Goal: Book appointment/travel/reservation

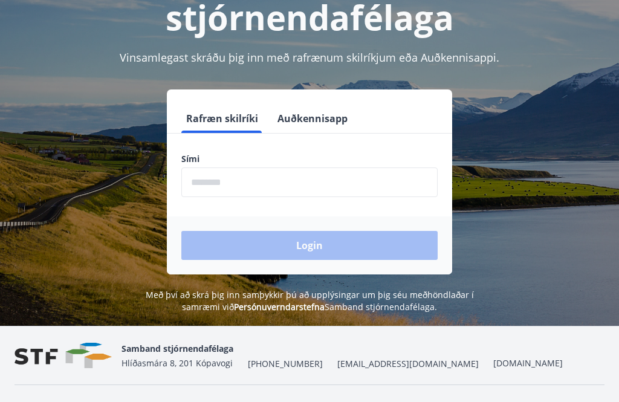
scroll to position [150, 0]
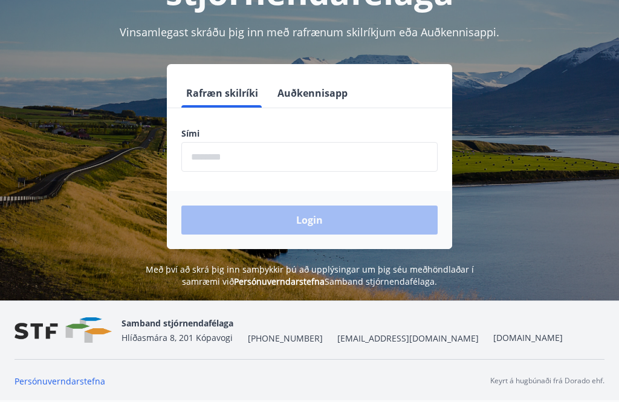
click at [223, 163] on input "phone" at bounding box center [309, 157] width 256 height 30
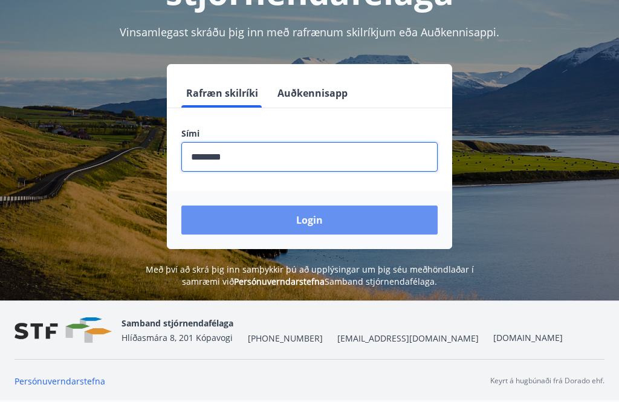
type input "********"
click at [351, 216] on button "Login" at bounding box center [309, 220] width 256 height 29
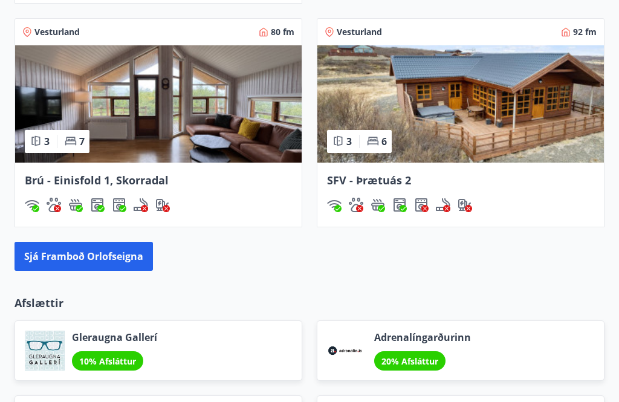
scroll to position [1217, 0]
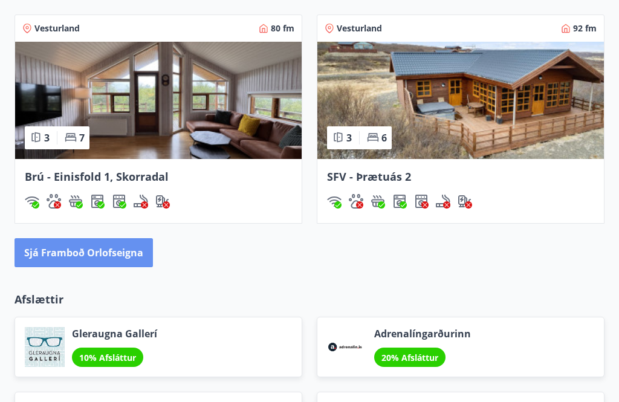
click at [64, 238] on button "Sjá framboð orlofseigna" at bounding box center [84, 252] width 138 height 29
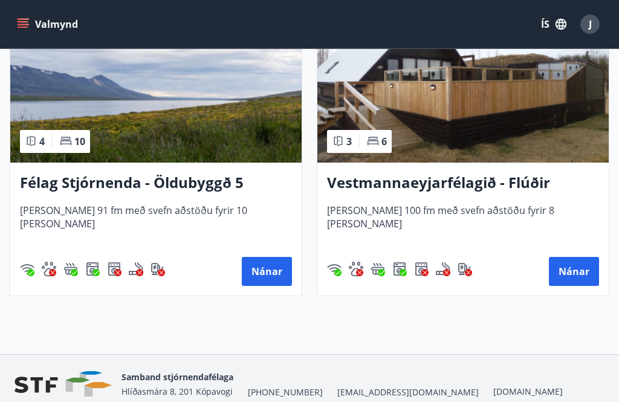
scroll to position [4524, 0]
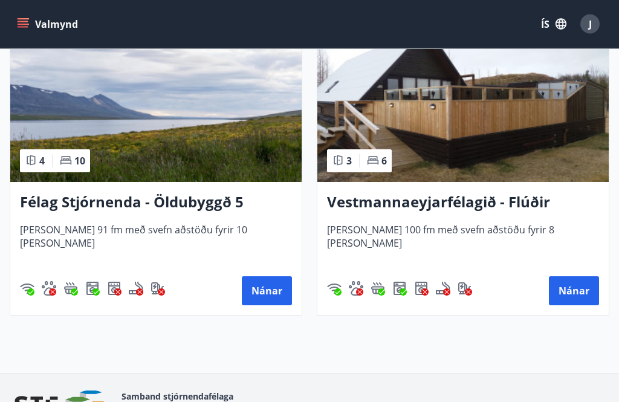
click at [584, 296] on button "Nánar" at bounding box center [574, 291] width 50 height 29
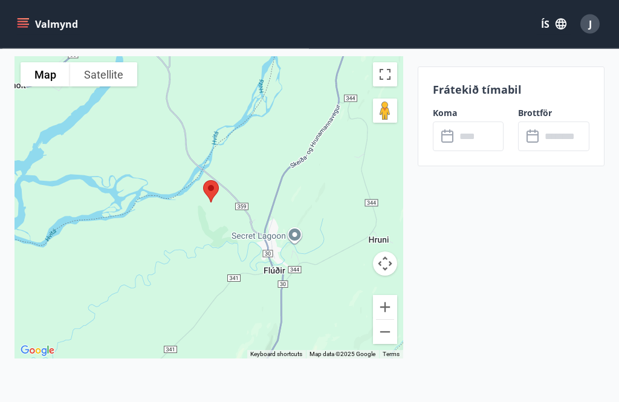
scroll to position [1917, 0]
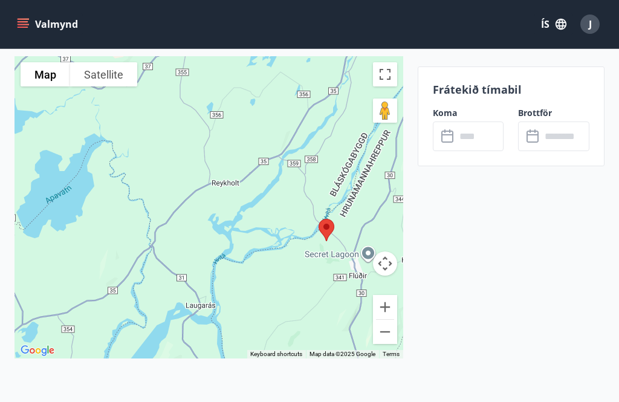
click at [459, 135] on input "text" at bounding box center [480, 137] width 48 height 30
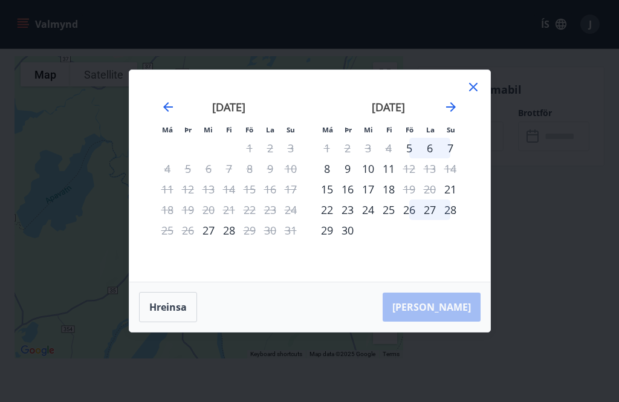
click at [458, 114] on icon "Move forward to switch to the next month." at bounding box center [451, 107] width 15 height 15
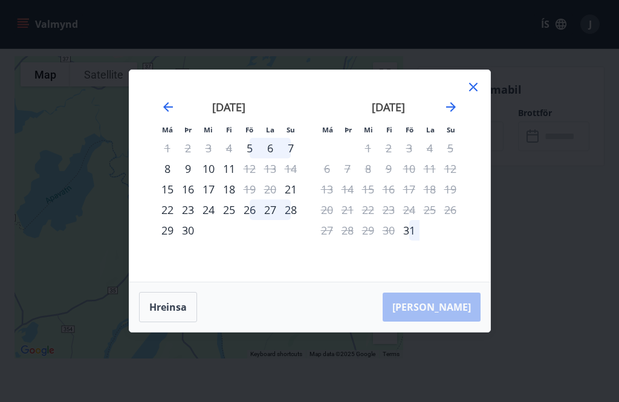
click at [457, 114] on icon "Move forward to switch to the next month." at bounding box center [451, 107] width 15 height 15
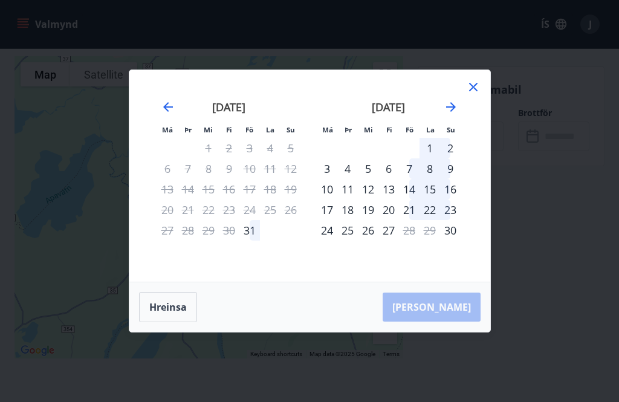
click at [168, 114] on icon "Move backward to switch to the previous month." at bounding box center [168, 107] width 15 height 15
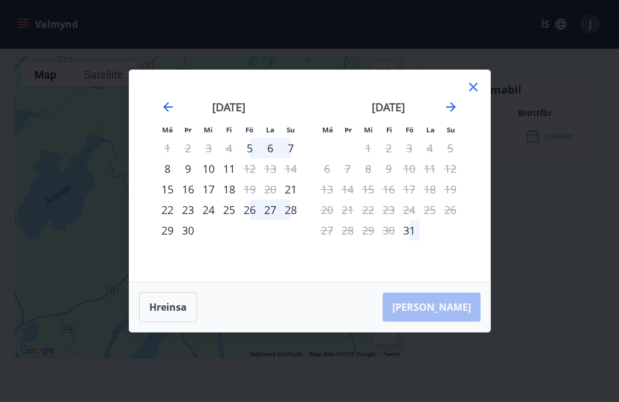
click at [456, 114] on icon "Move forward to switch to the next month." at bounding box center [451, 107] width 15 height 15
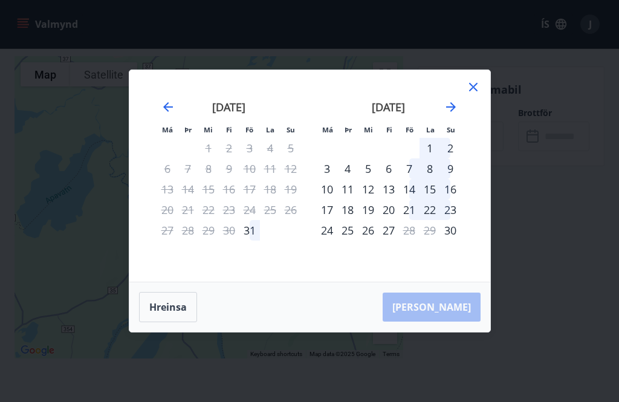
click at [167, 114] on icon "Move backward to switch to the previous month." at bounding box center [168, 107] width 15 height 15
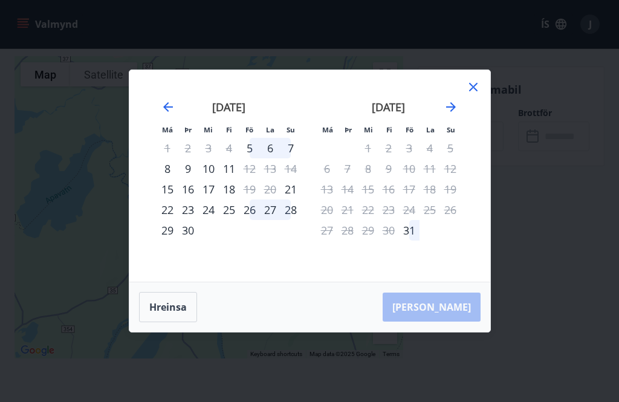
click at [165, 114] on icon "Move backward to switch to the previous month." at bounding box center [168, 107] width 15 height 15
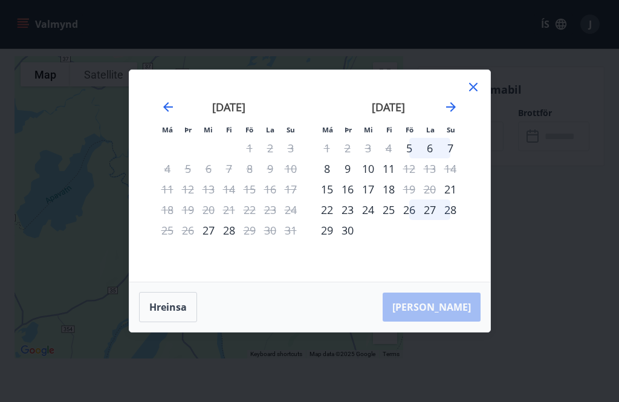
click at [212, 241] on div "27" at bounding box center [208, 230] width 21 height 21
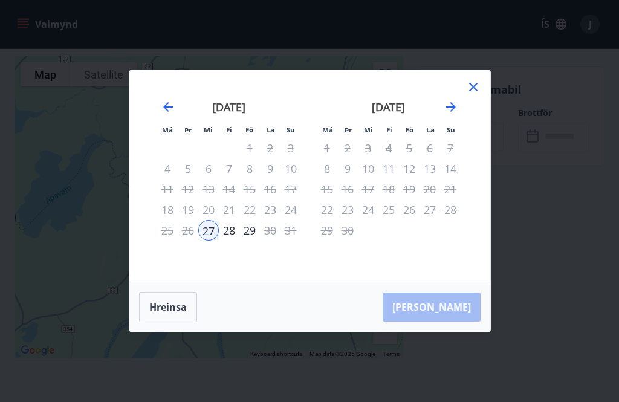
click at [231, 241] on div "28" at bounding box center [229, 230] width 21 height 21
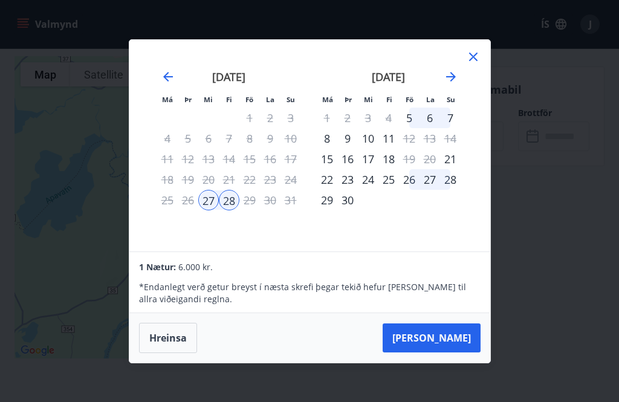
click at [479, 64] on icon at bounding box center [473, 57] width 15 height 15
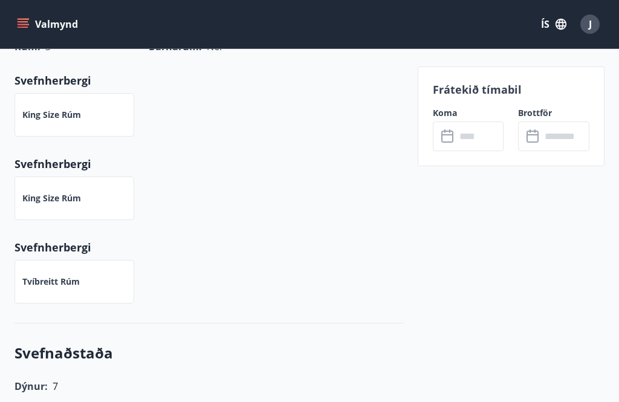
scroll to position [595, 0]
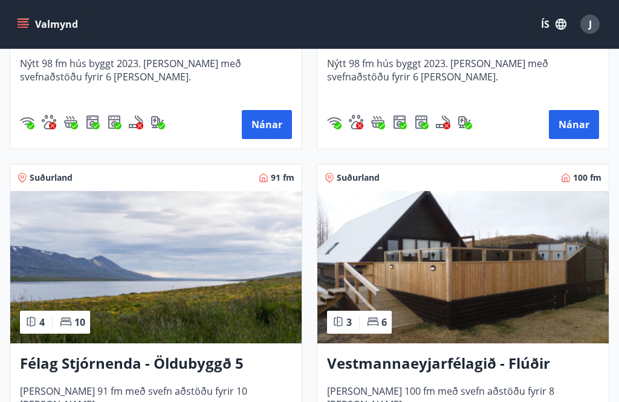
scroll to position [4384, 0]
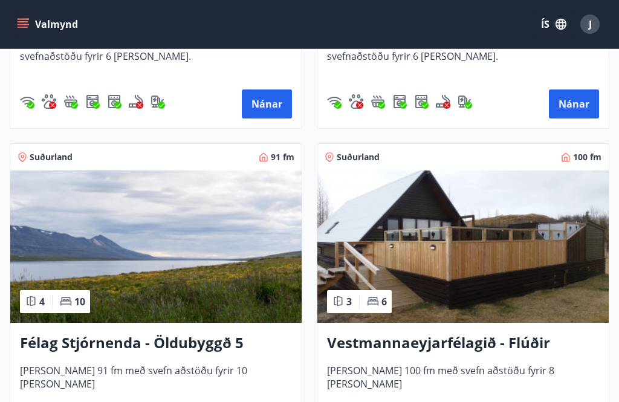
click at [28, 19] on icon "menu" at bounding box center [24, 19] width 13 height 1
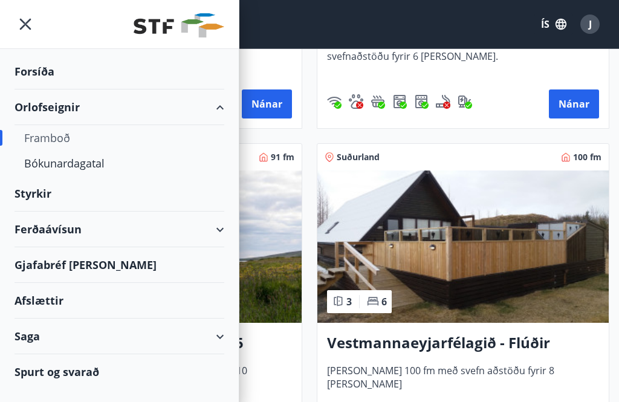
click at [56, 303] on div "Afslættir" at bounding box center [120, 301] width 210 height 36
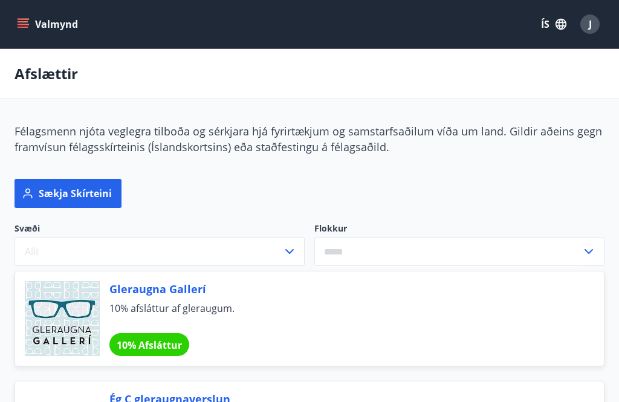
click at [29, 21] on button "Valmynd" at bounding box center [49, 24] width 68 height 22
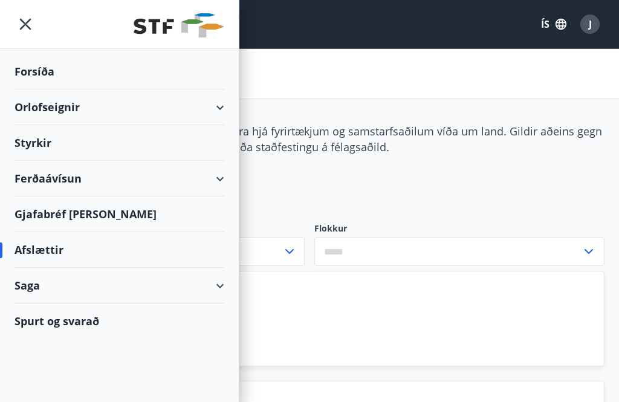
click at [30, 73] on div "Forsíða" at bounding box center [120, 72] width 210 height 36
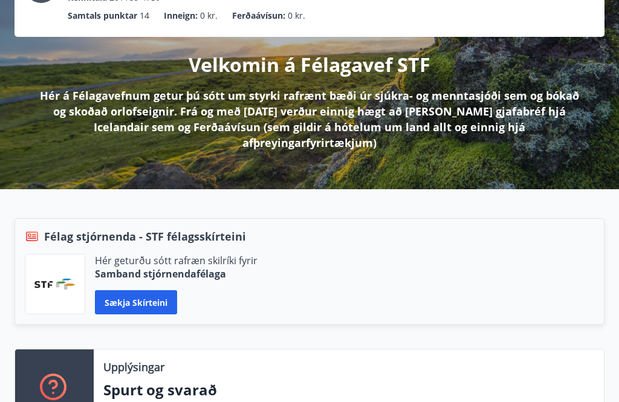
scroll to position [115, 0]
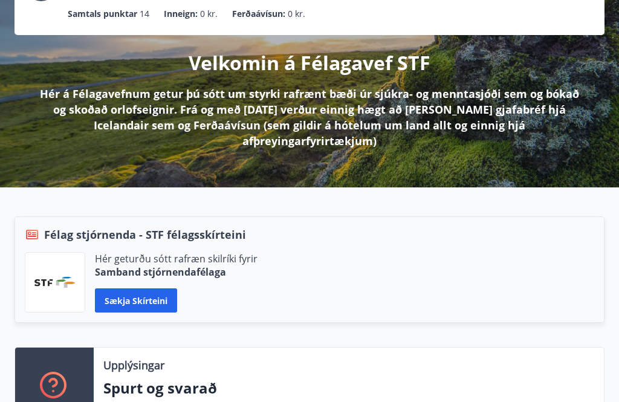
click at [158, 289] on button "Sækja skírteini" at bounding box center [136, 301] width 82 height 24
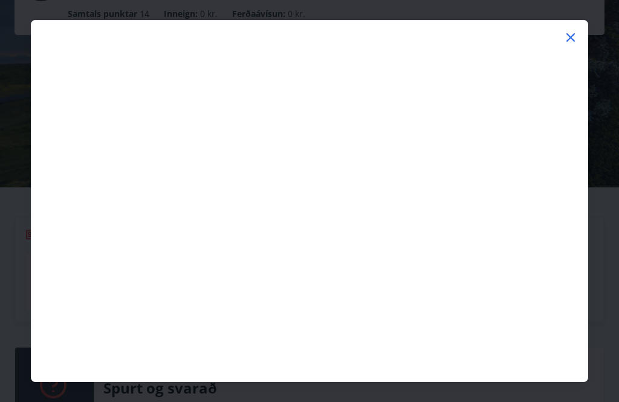
click at [577, 39] on icon at bounding box center [570, 37] width 15 height 15
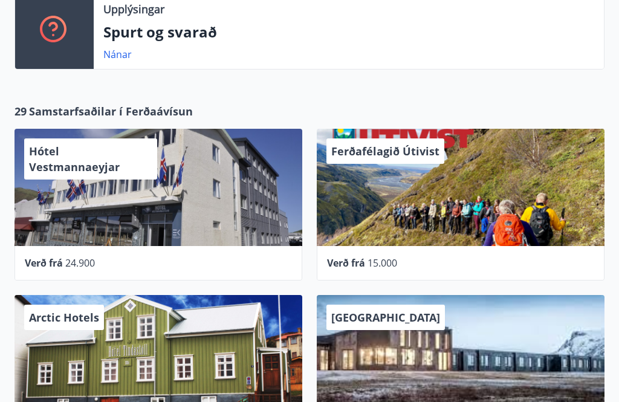
scroll to position [452, 0]
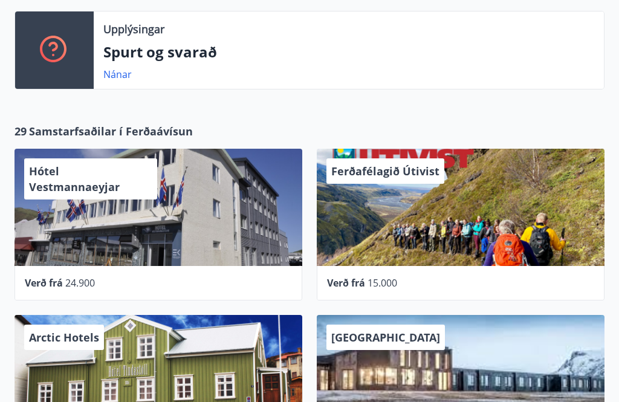
click at [76, 178] on div "Hótel Vestmannaeyjar" at bounding box center [159, 207] width 288 height 117
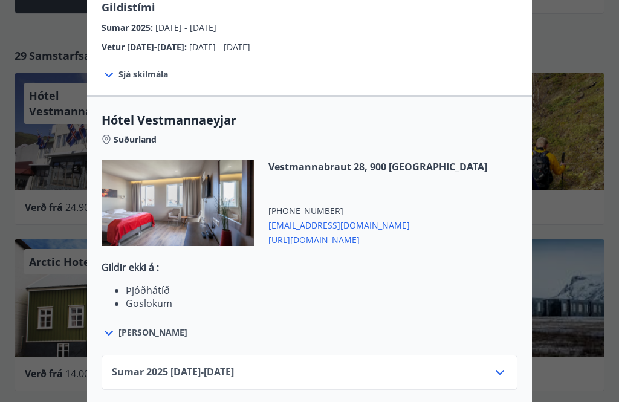
scroll to position [527, 0]
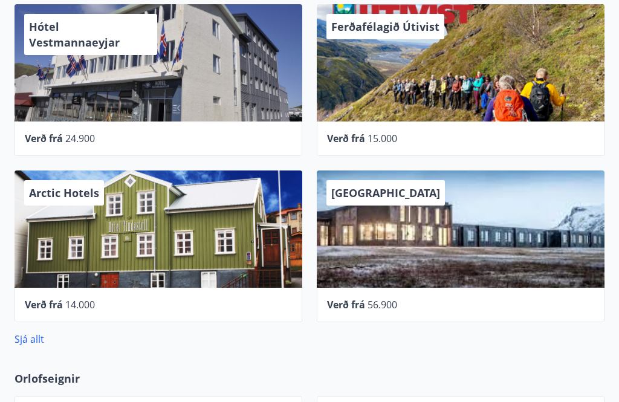
scroll to position [595, 0]
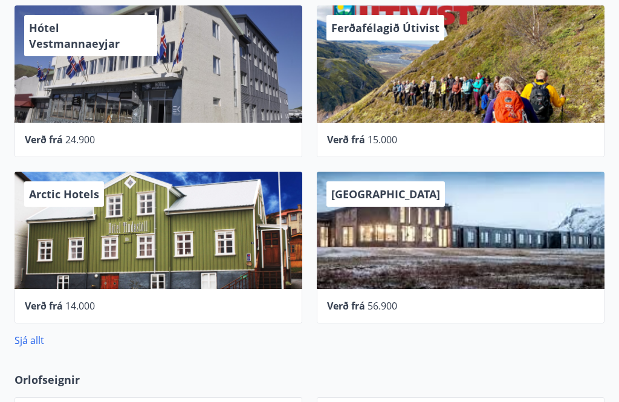
click at [519, 204] on div "UMI Hotel" at bounding box center [461, 230] width 288 height 117
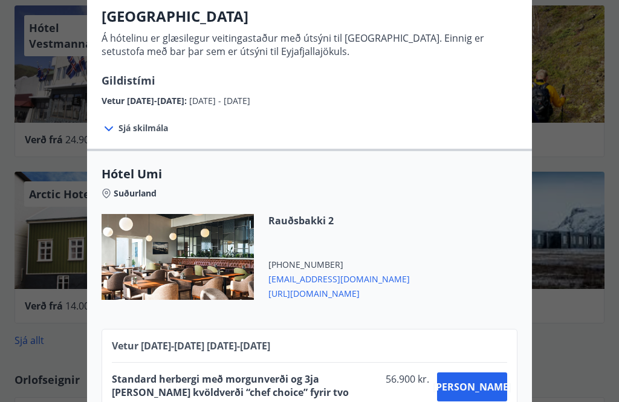
scroll to position [99, 0]
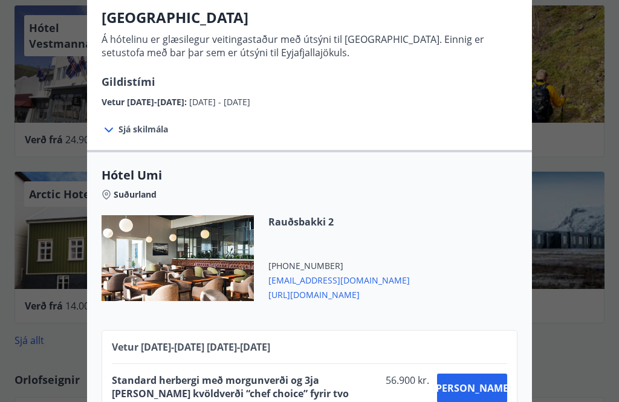
click at [614, 132] on div "UMI Hotel Á hótelinu er glæsilegur veitingastaður með útsýni til Vestmannaeyja.…" at bounding box center [309, 102] width 619 height 402
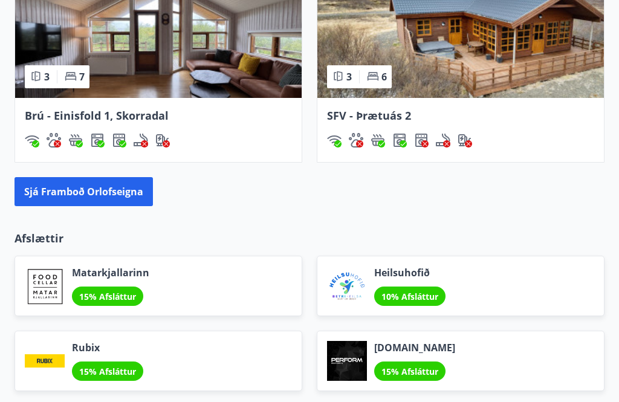
scroll to position [1249, 0]
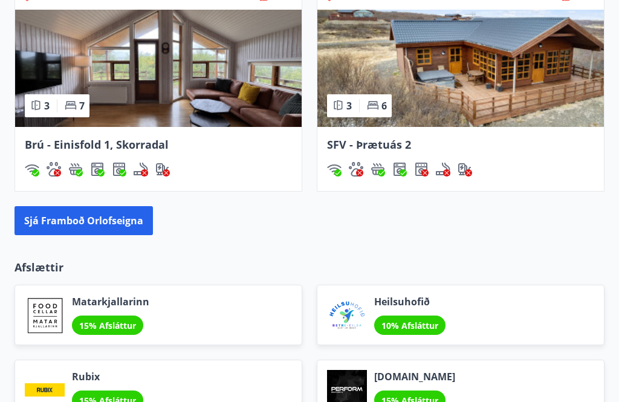
click at [62, 206] on button "Sjá framboð orlofseigna" at bounding box center [84, 220] width 138 height 29
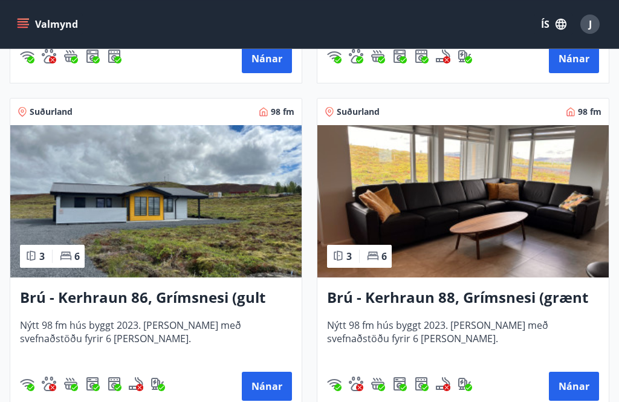
scroll to position [4099, 0]
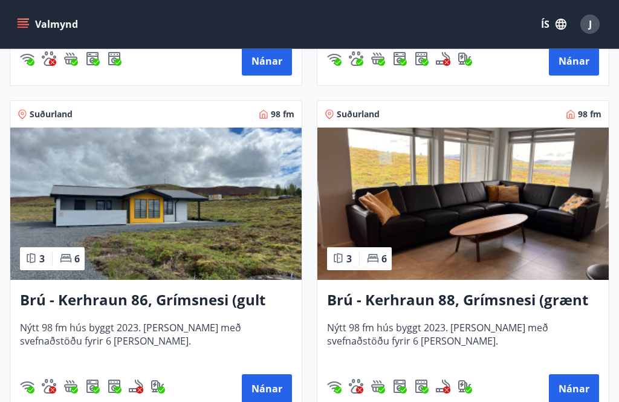
click at [578, 390] on button "Nánar" at bounding box center [574, 388] width 50 height 29
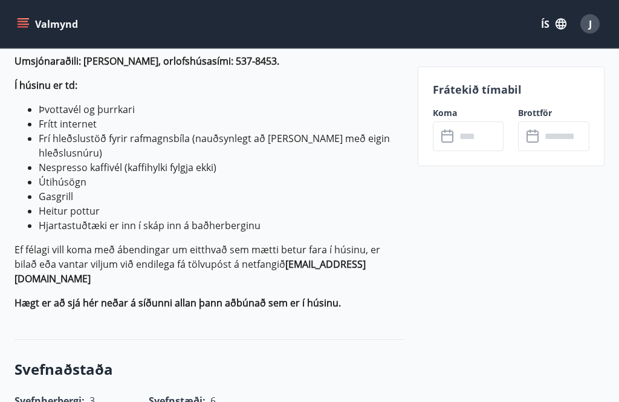
scroll to position [502, 0]
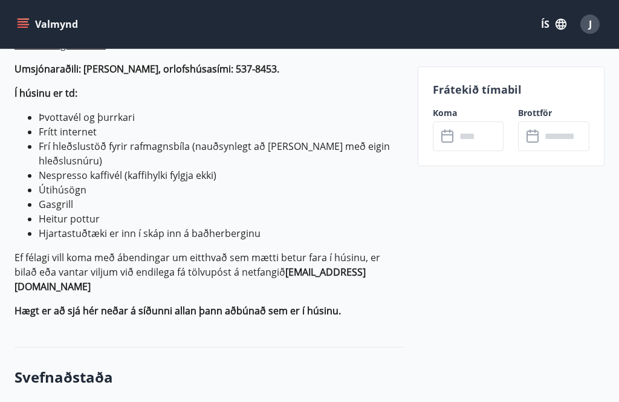
click at [477, 137] on input "text" at bounding box center [480, 137] width 48 height 30
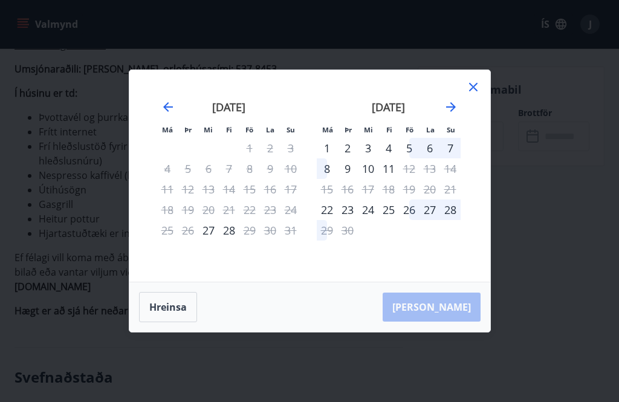
click at [455, 112] on icon "Move forward to switch to the next month." at bounding box center [451, 107] width 10 height 10
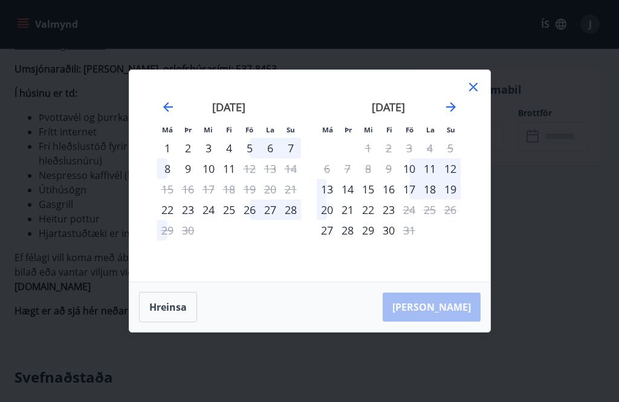
click at [412, 199] on div "17" at bounding box center [409, 189] width 21 height 21
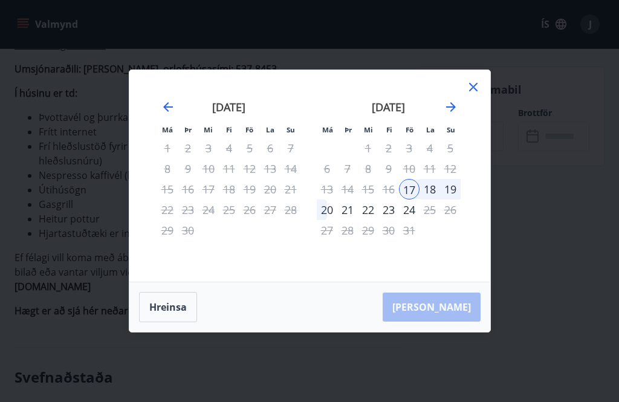
click at [329, 220] on div "20" at bounding box center [327, 209] width 21 height 21
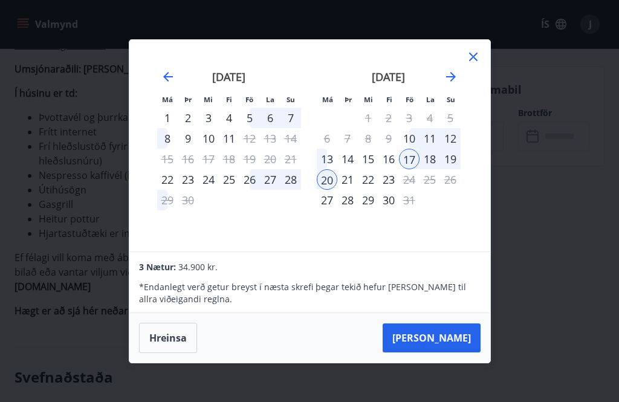
click at [478, 64] on icon at bounding box center [473, 57] width 15 height 15
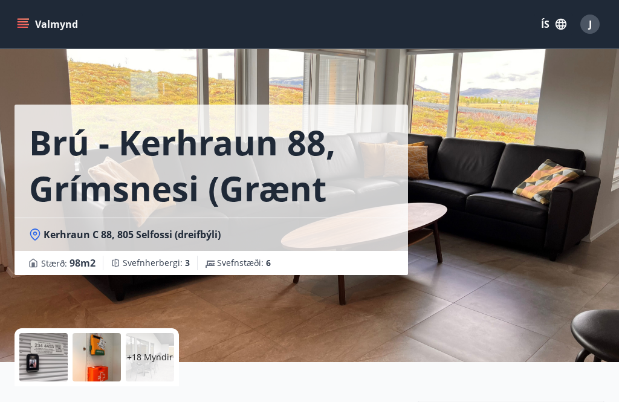
scroll to position [0, 0]
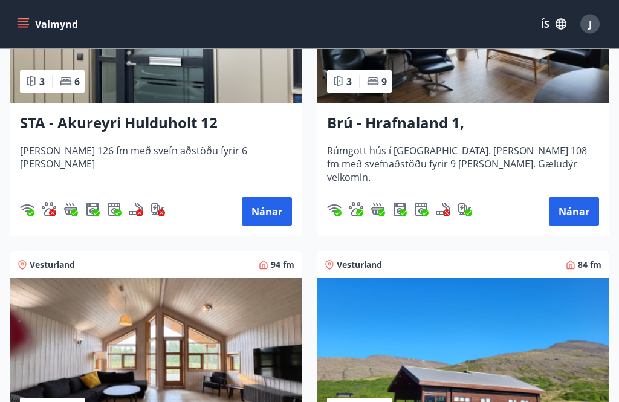
scroll to position [1000, 0]
